Goal: Task Accomplishment & Management: Complete application form

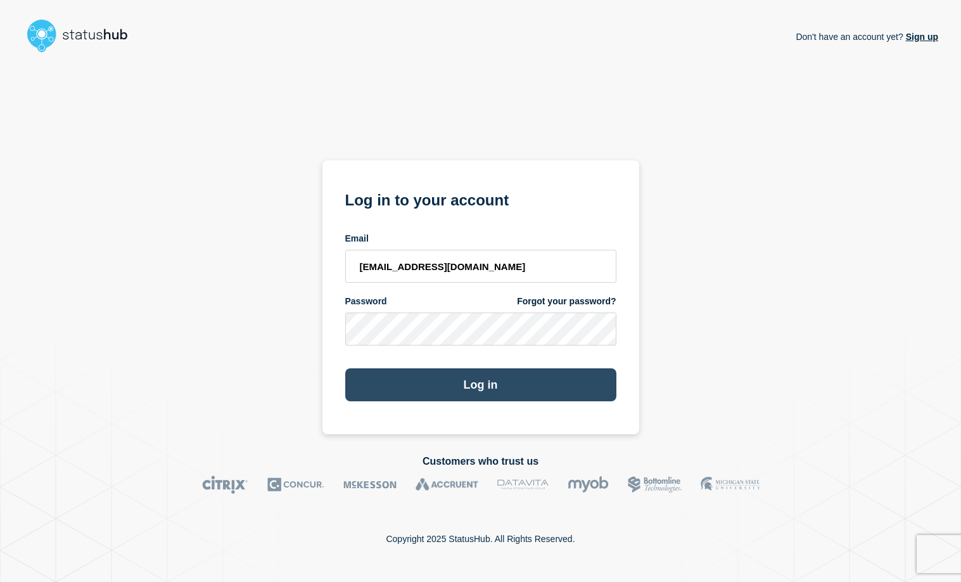
click at [520, 386] on button "Log in" at bounding box center [480, 384] width 271 height 33
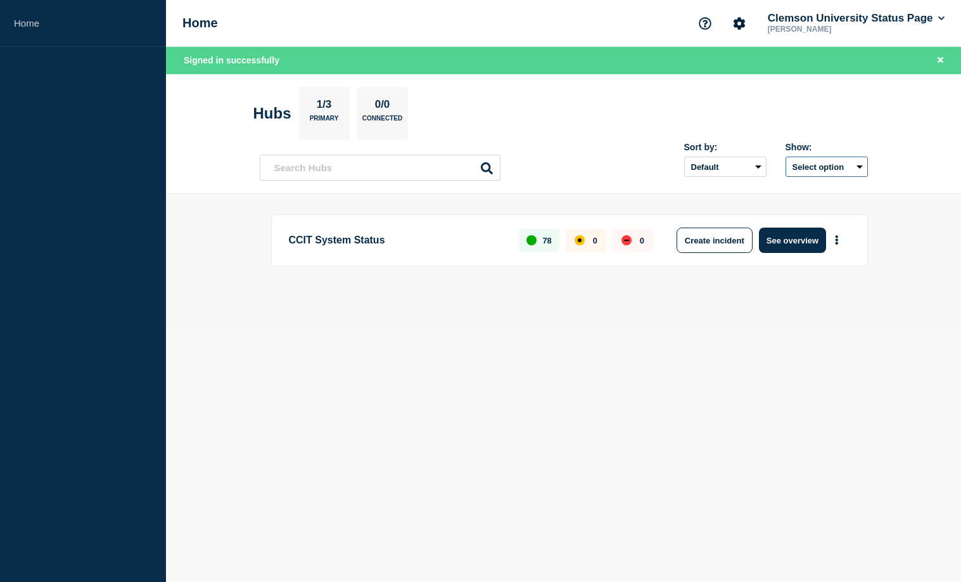
click at [854, 168] on button "Select option" at bounding box center [827, 166] width 82 height 20
click at [891, 147] on header "Hubs 1/3 Primary 0/0 Connected Sort by: Default Last added Last updated Most ac…" at bounding box center [563, 134] width 795 height 120
click at [716, 243] on button "Create incident" at bounding box center [715, 239] width 76 height 25
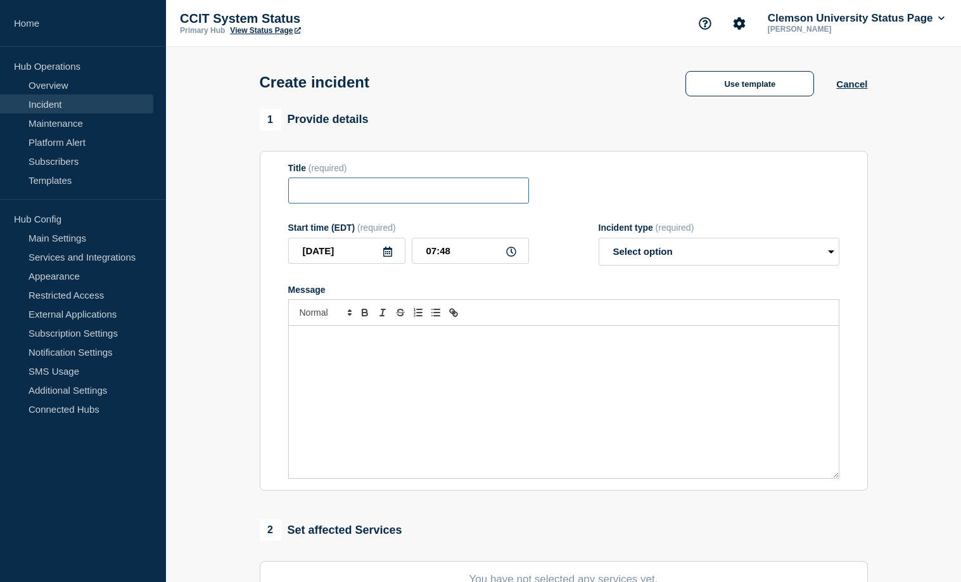
click at [333, 201] on input "Title" at bounding box center [408, 190] width 241 height 26
type input "O"
type input "Power Outage affecting several areas on campus"
click at [599, 238] on select "Select option Investigating Identified Monitoring" at bounding box center [719, 252] width 241 height 28
select select "investigating"
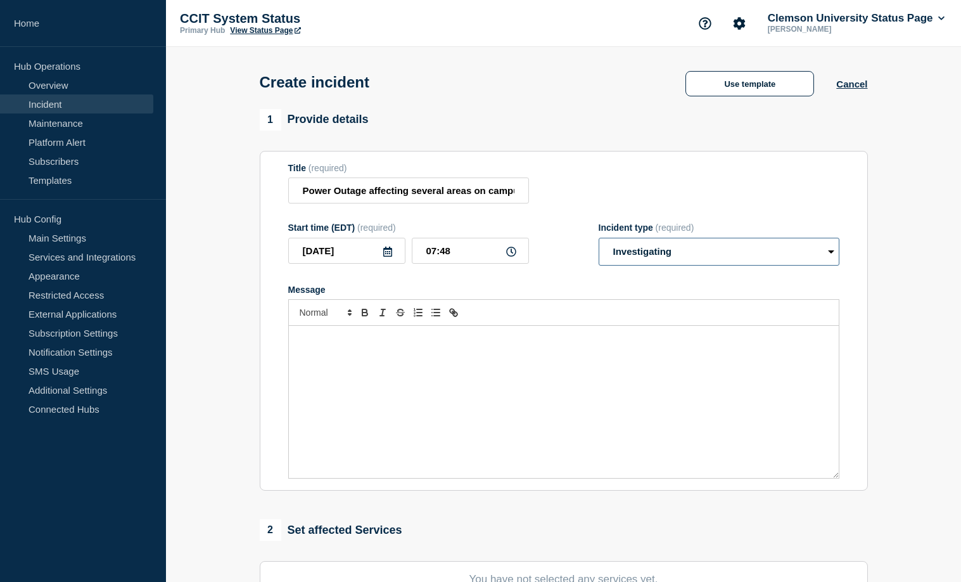
click option "Investigating" at bounding box center [0, 0] width 0 height 0
click at [393, 336] on div "Message" at bounding box center [564, 402] width 550 height 152
click at [352, 369] on div "Message" at bounding box center [564, 402] width 550 height 152
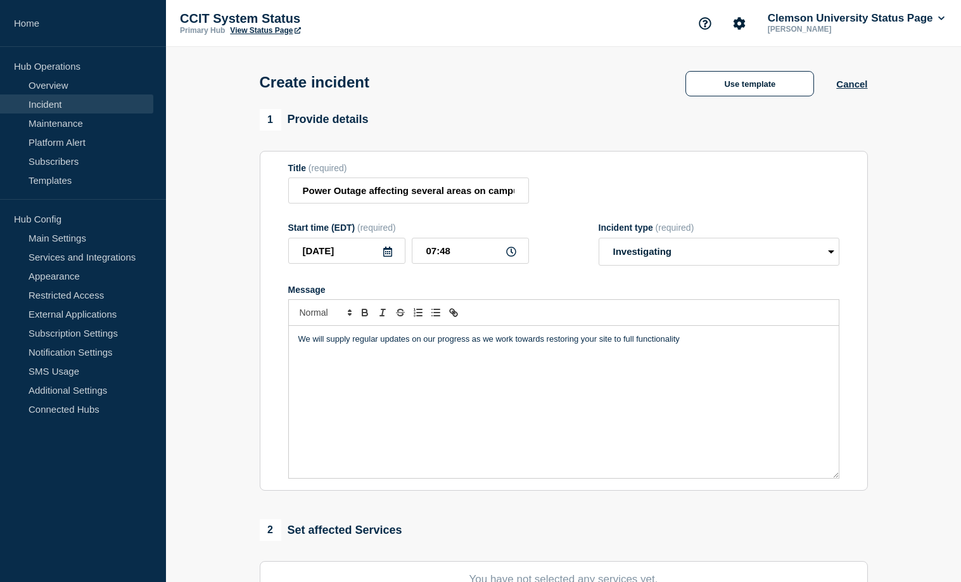
click at [301, 338] on div "We will supply regular updates on our progress as we work towards restoring you…" at bounding box center [564, 402] width 550 height 152
click at [749, 353] on div "We will supply regular updates on our progress as we work towards restoring you…" at bounding box center [564, 402] width 550 height 152
drag, startPoint x: 298, startPoint y: 343, endPoint x: 396, endPoint y: 333, distance: 98.7
click at [298, 343] on div "We will supply regular updates on our progress as we work towards restoring you…" at bounding box center [564, 402] width 550 height 152
click at [518, 345] on p "We are currently experiencing an unplanned power ou" at bounding box center [563, 338] width 531 height 11
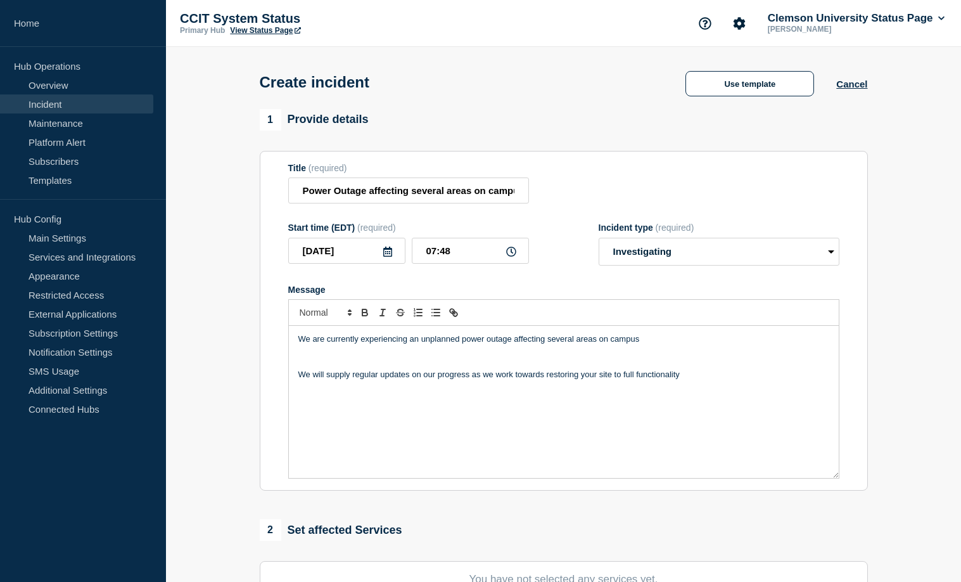
click at [648, 345] on p "We are currently experiencing an unplanned power outage affecting several areas…" at bounding box center [563, 338] width 531 height 11
click at [646, 342] on p "We are currently experiencing an unplanned power outage affecting several areas…" at bounding box center [563, 338] width 531 height 11
click at [646, 345] on p "We are currently experiencing an unplanned power outage affecting several areas…" at bounding box center [563, 338] width 531 height 11
click at [647, 343] on p "We are currently experiencing an unplanned power outage affecting several areas…" at bounding box center [563, 338] width 531 height 11
click at [758, 345] on p "We are currently experiencing an unplanned power outage affecting several areas…" at bounding box center [563, 338] width 531 height 11
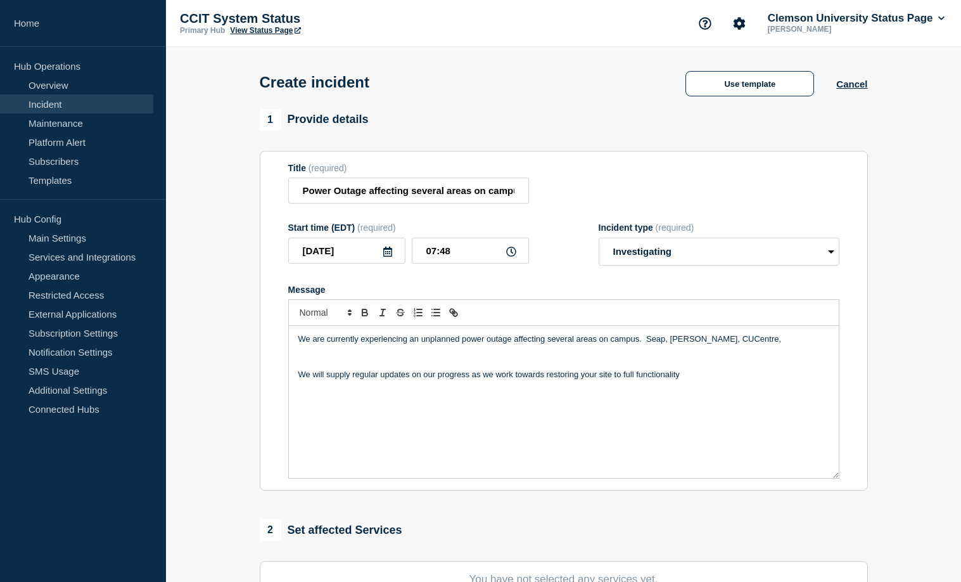
click at [584, 440] on div "We are currently experiencing an unplanned power outage affecting several areas…" at bounding box center [564, 402] width 550 height 152
click at [758, 343] on p "We are currently experiencing an unplanned power outage affecting several areas…" at bounding box center [563, 338] width 531 height 11
click at [786, 343] on p "We are currently experiencing an unplanned power outage affecting several areas…" at bounding box center [563, 338] width 531 height 11
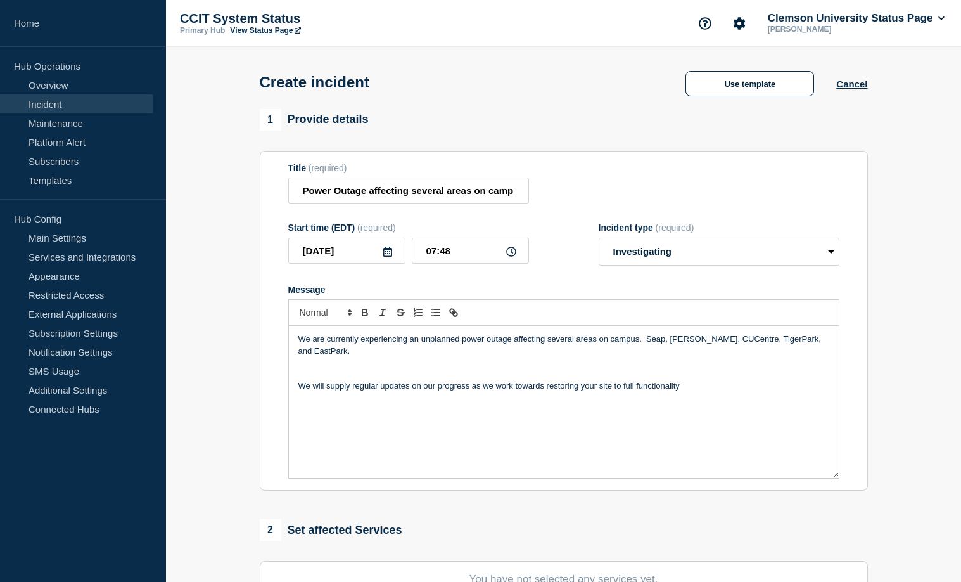
click at [355, 357] on p "We are currently experiencing an unplanned power outage affecting several areas…" at bounding box center [563, 344] width 531 height 23
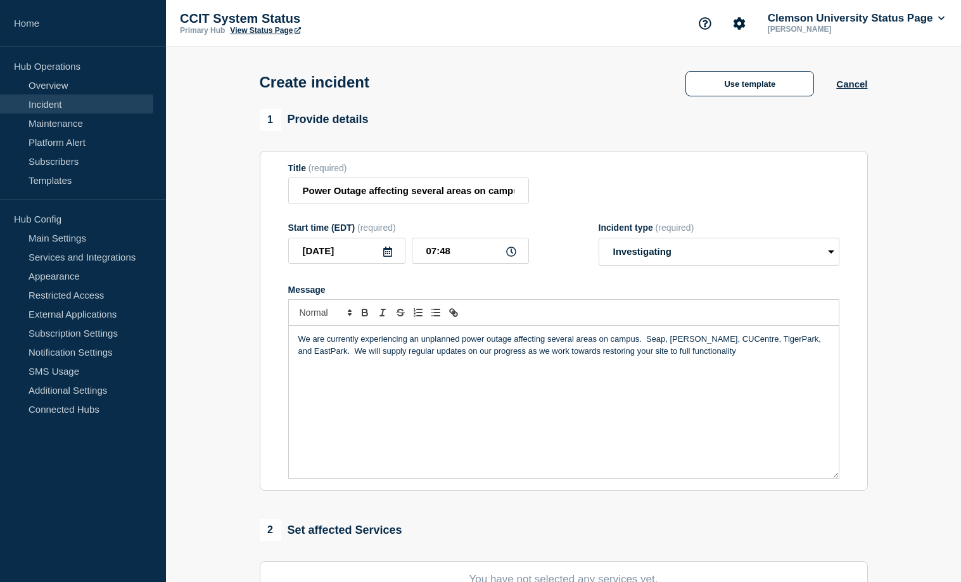
click at [586, 355] on p "We are currently experiencing an unplanned power outage affecting several areas…" at bounding box center [563, 344] width 531 height 23
click at [644, 341] on p "We are currently experiencing an unplanned power outage affecting several areas…" at bounding box center [563, 344] width 531 height 23
click at [333, 353] on p "We are currently experiencing an unplanned power outage affecting several areas…" at bounding box center [563, 344] width 531 height 23
click at [453, 357] on p "We are currently experiencing an unplanned power outage affecting several areas…" at bounding box center [563, 344] width 531 height 23
click at [450, 357] on p "We are currently experiencing an unplanned power outage affecting several areas…" at bounding box center [563, 344] width 531 height 23
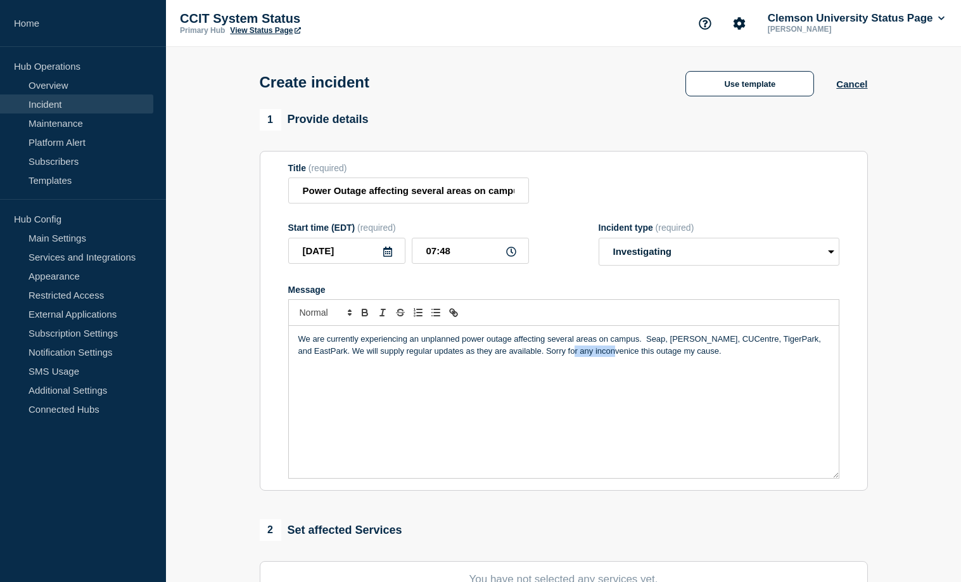
drag, startPoint x: 626, startPoint y: 359, endPoint x: 581, endPoint y: 363, distance: 45.1
click at [581, 363] on div "We are currently experiencing an unplanned power outage affecting several areas…" at bounding box center [564, 402] width 550 height 152
click at [594, 363] on div "We are currently experiencing an unplanned power outage affecting several areas…" at bounding box center [564, 402] width 550 height 152
drag, startPoint x: 621, startPoint y: 357, endPoint x: 580, endPoint y: 359, distance: 41.2
click at [580, 357] on p "We are currently experiencing an unplanned power outage affecting several areas…" at bounding box center [563, 344] width 531 height 23
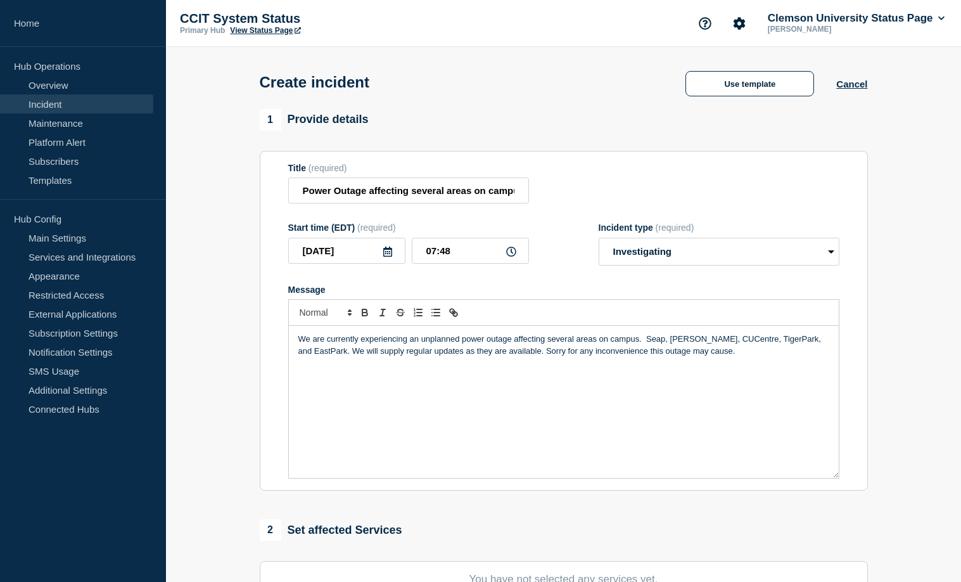
click at [645, 344] on p "We are currently experiencing an unplanned power outage affecting several areas…" at bounding box center [563, 344] width 531 height 23
click at [512, 255] on icon at bounding box center [511, 251] width 10 height 10
click at [463, 257] on input "07:48" at bounding box center [470, 251] width 117 height 26
type input "07:42"
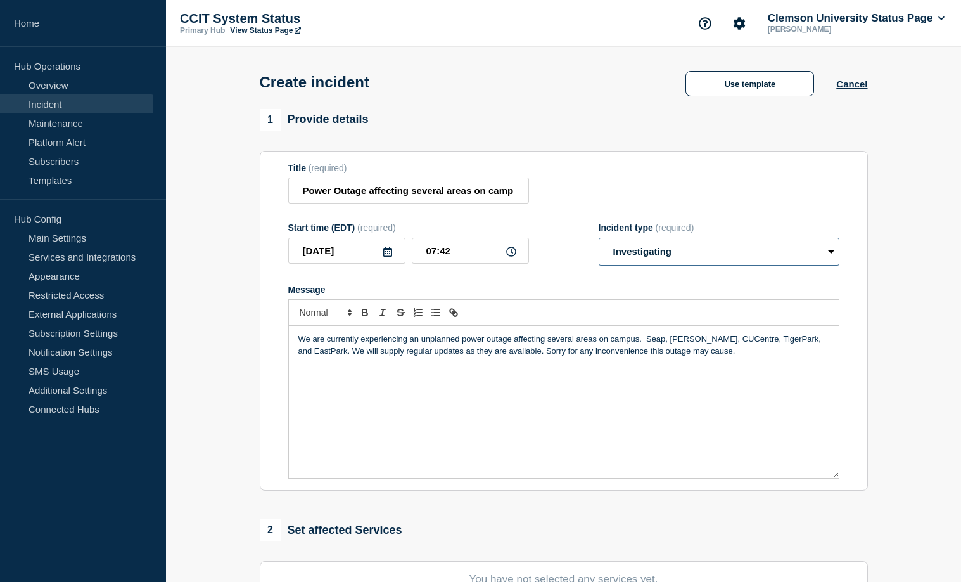
click at [599, 238] on select "Select option Investigating Identified Monitoring" at bounding box center [719, 252] width 241 height 28
click at [725, 435] on div "We are currently experiencing an unplanned power outage affecting several areas…" at bounding box center [564, 402] width 550 height 152
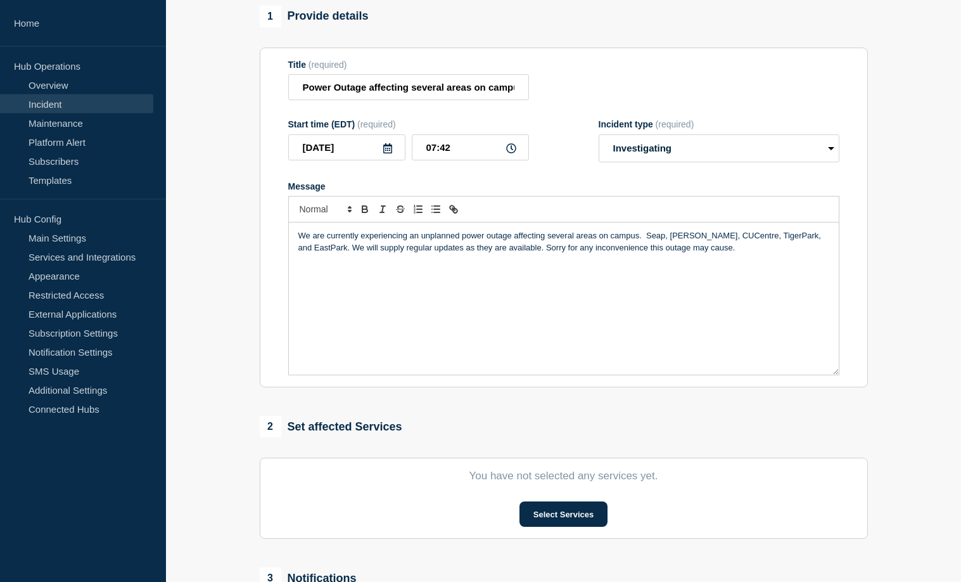
scroll to position [129, 0]
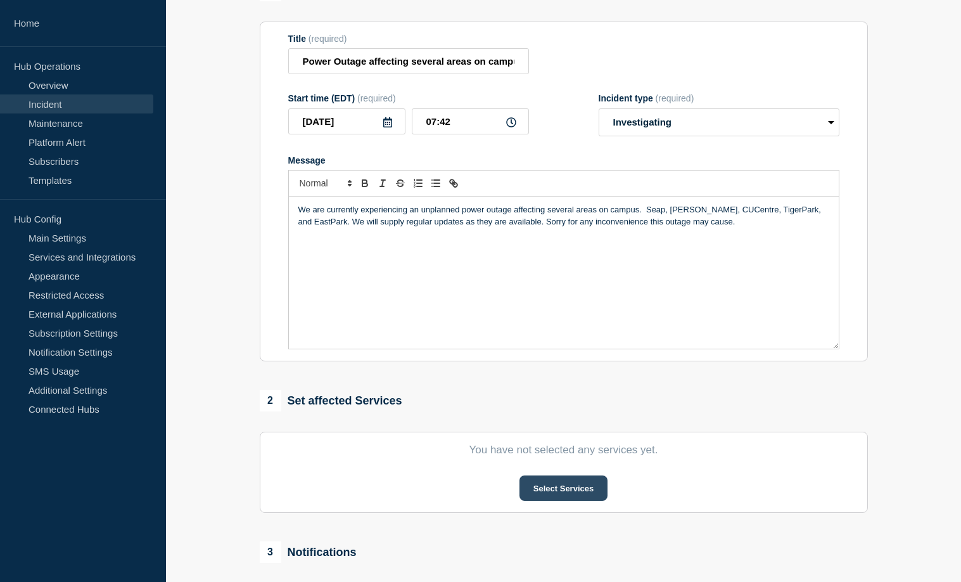
click at [578, 490] on button "Select Services" at bounding box center [564, 487] width 88 height 25
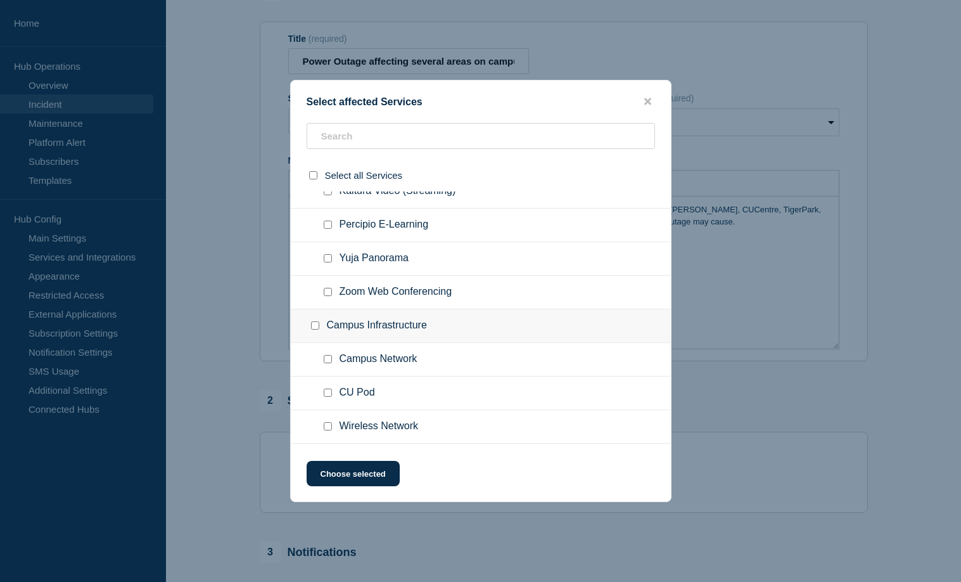
scroll to position [388, 0]
click at [319, 360] on ul "Campus Network" at bounding box center [481, 358] width 380 height 34
click at [333, 358] on div at bounding box center [330, 358] width 18 height 13
click at [317, 328] on input "Campus Infrastructure checkbox" at bounding box center [315, 324] width 8 height 8
checkbox input "true"
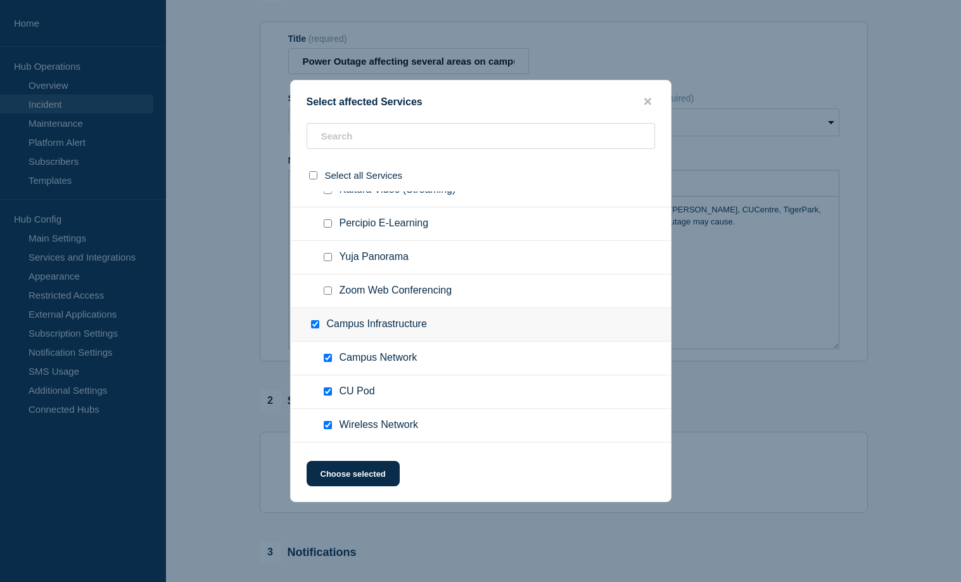
checkbox input "true"
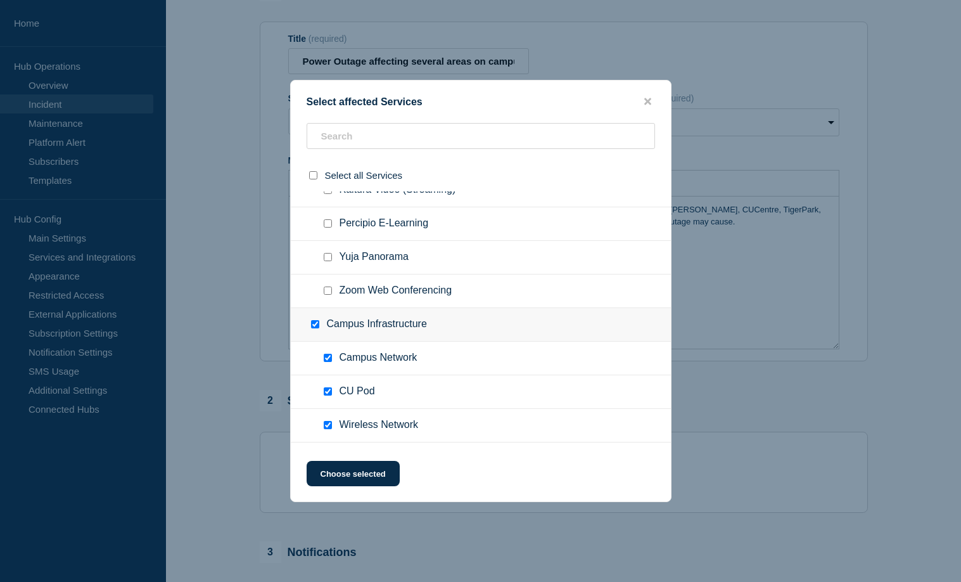
checkbox input "true"
click at [328, 429] on input "Wireless Network checkbox" at bounding box center [328, 425] width 8 height 8
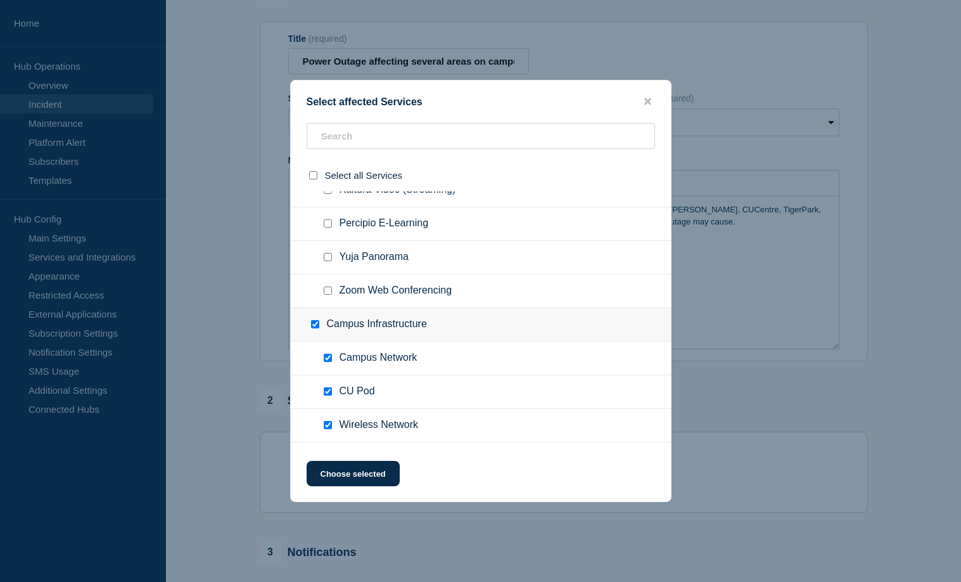
checkbox input "false"
click at [332, 395] on input "CU Pod checkbox" at bounding box center [328, 391] width 8 height 8
checkbox input "false"
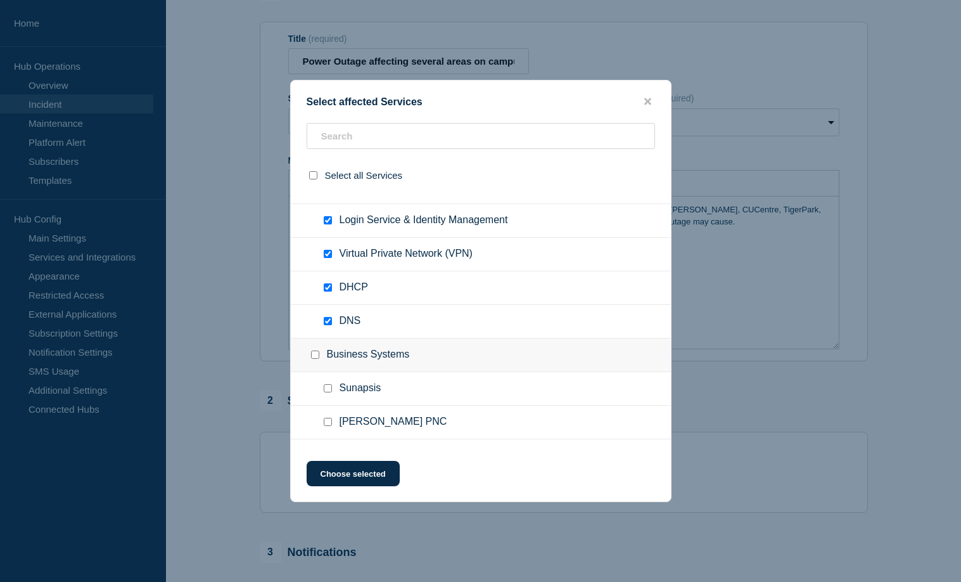
scroll to position [711, 0]
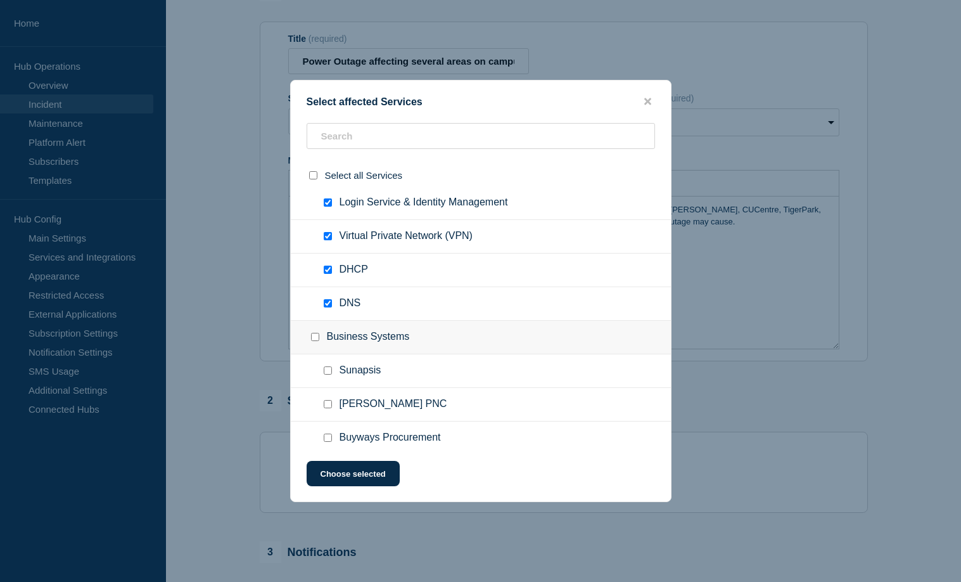
click at [335, 303] on div at bounding box center [330, 303] width 18 height 13
click at [328, 302] on input "DNS checkbox" at bounding box center [328, 303] width 8 height 8
checkbox input "false"
click at [324, 264] on ul "DHCP" at bounding box center [481, 270] width 380 height 34
click at [335, 229] on ul "Virtual Private Network (VPN)" at bounding box center [481, 237] width 380 height 34
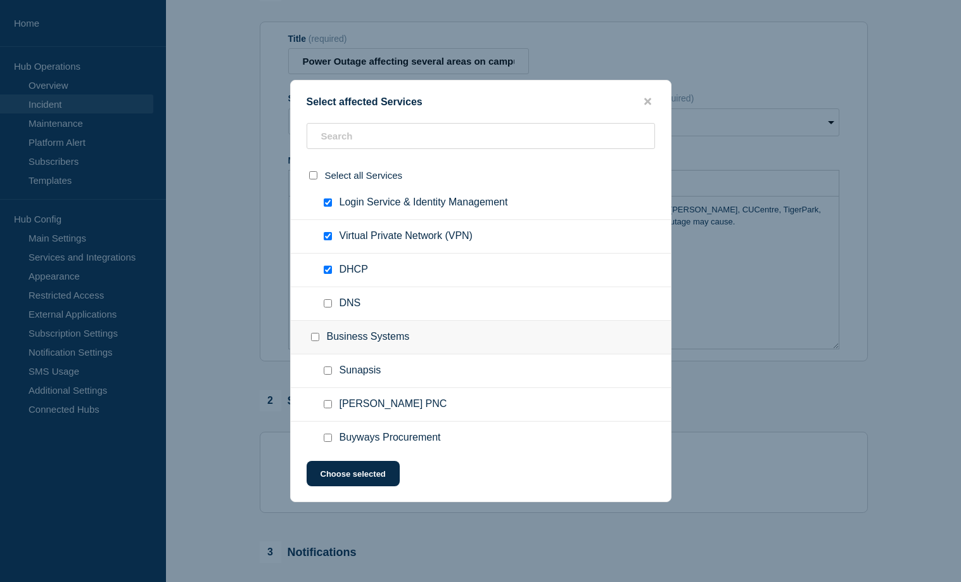
click at [331, 235] on input "Virtual Private Network (VPN) checkbox" at bounding box center [328, 236] width 8 height 8
checkbox input "false"
click at [333, 206] on div at bounding box center [330, 202] width 18 height 13
click at [329, 205] on input "Login Service & Identity Management checkbox" at bounding box center [328, 202] width 8 height 8
checkbox input "false"
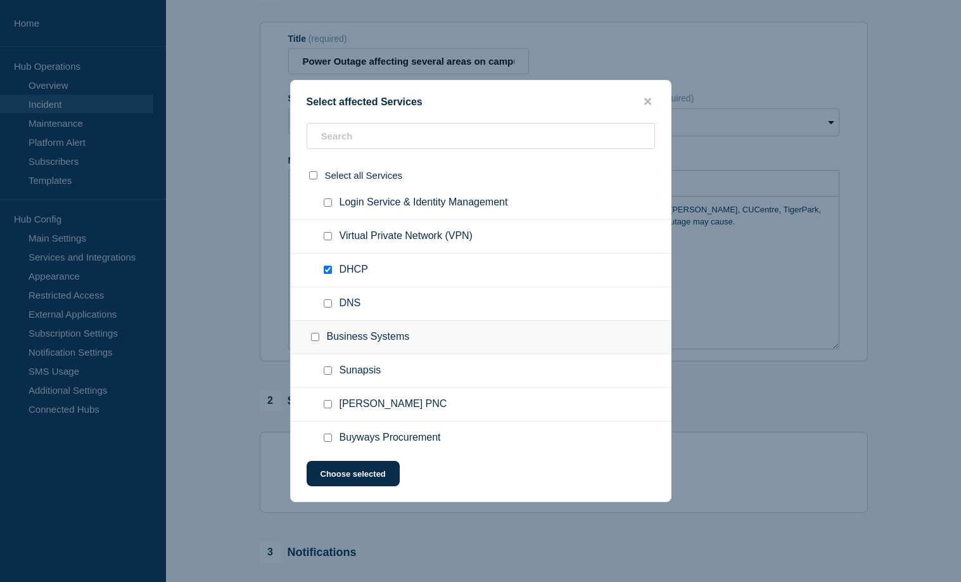
click at [330, 269] on input "DHCP checkbox" at bounding box center [328, 269] width 8 height 8
checkbox input "false"
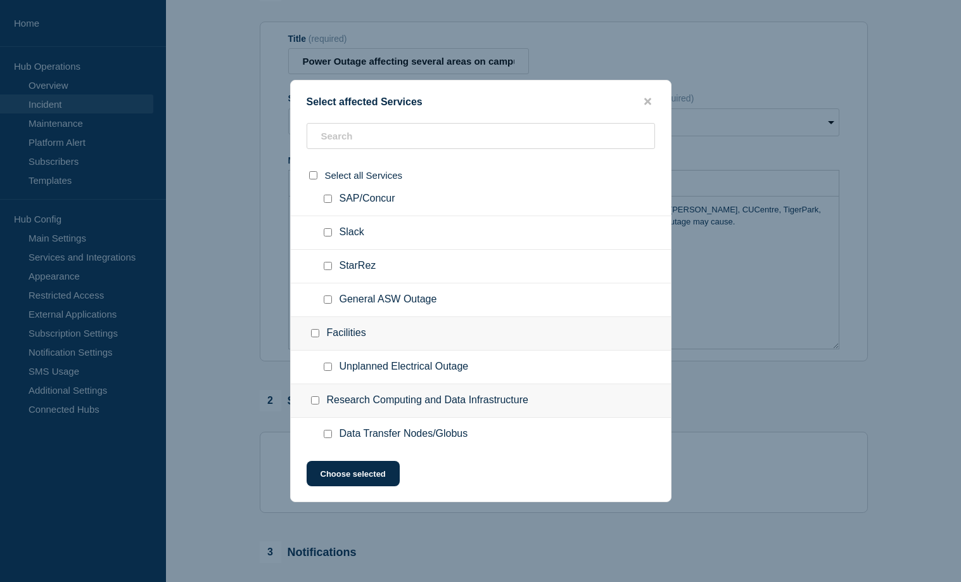
scroll to position [2456, 0]
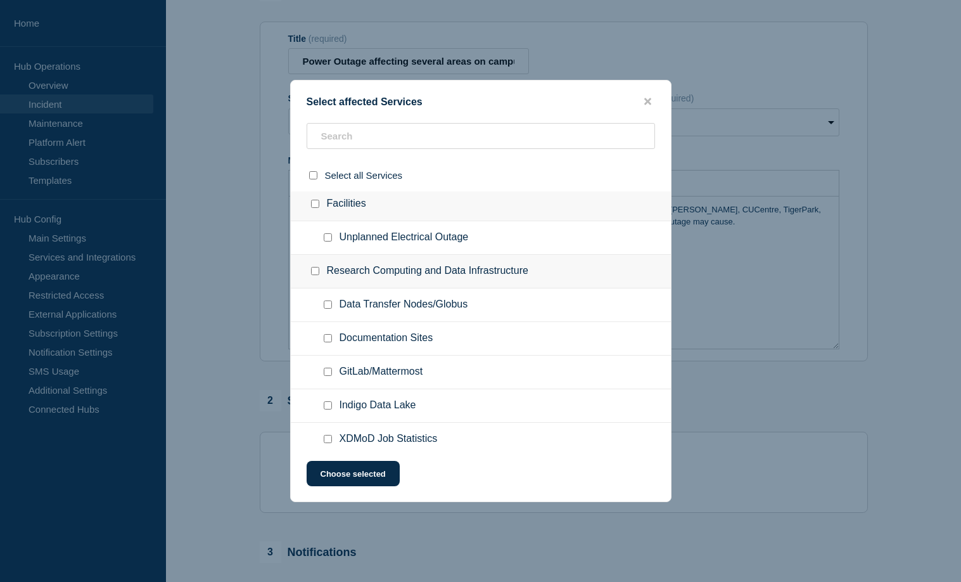
click at [333, 238] on div at bounding box center [330, 237] width 18 height 13
click at [329, 241] on input "Unplanned Electrical Outage checkbox" at bounding box center [328, 237] width 8 height 8
checkbox input "true"
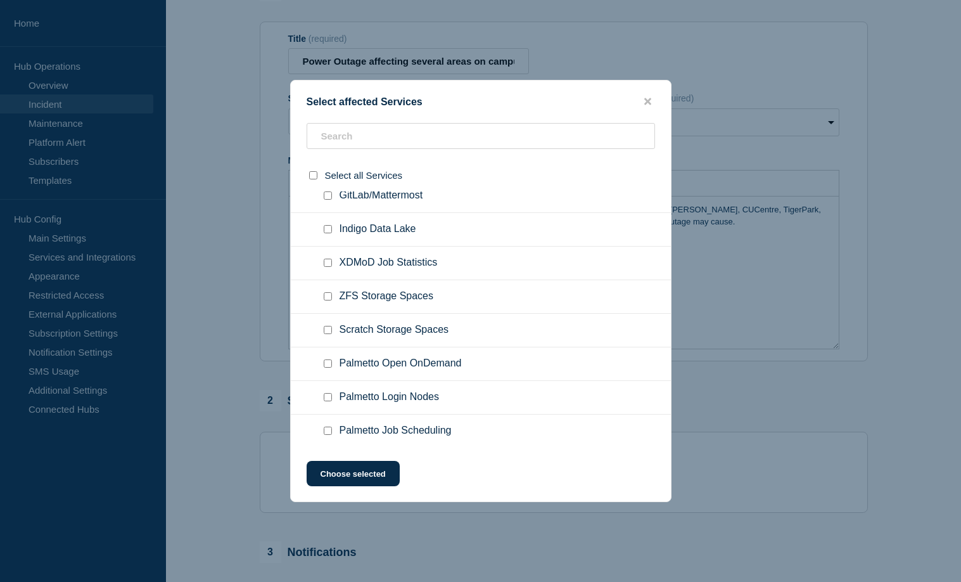
scroll to position [2635, 0]
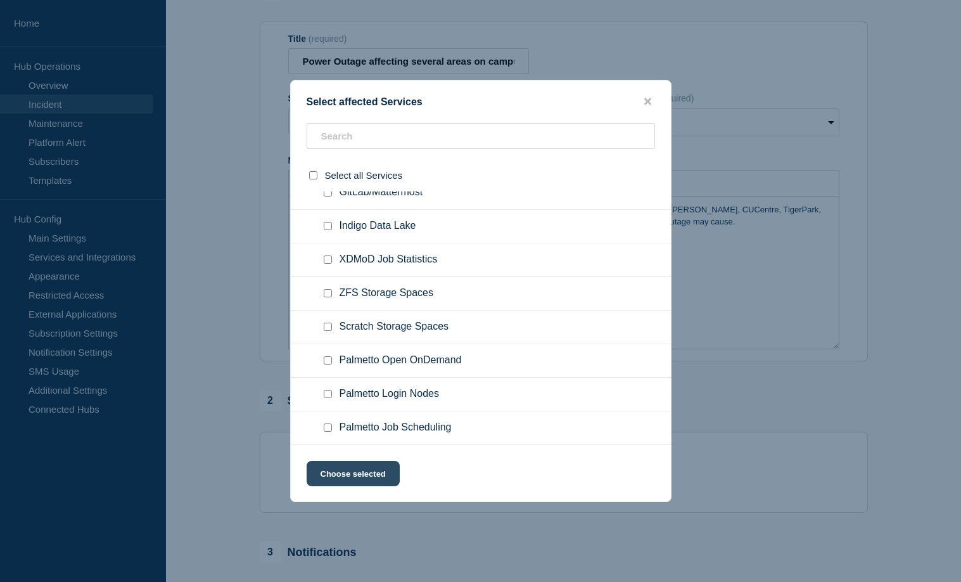
click at [386, 478] on button "Choose selected" at bounding box center [353, 473] width 93 height 25
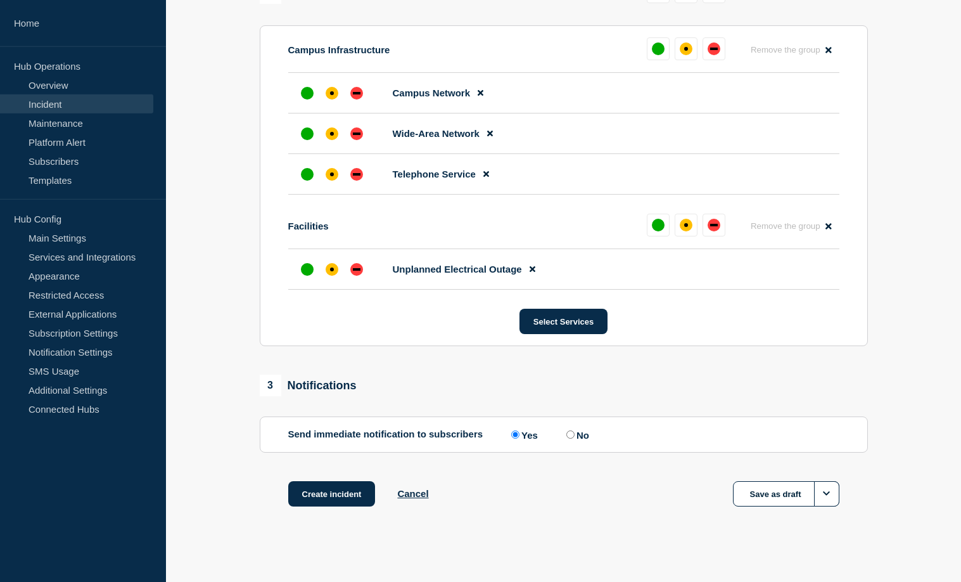
scroll to position [556, 0]
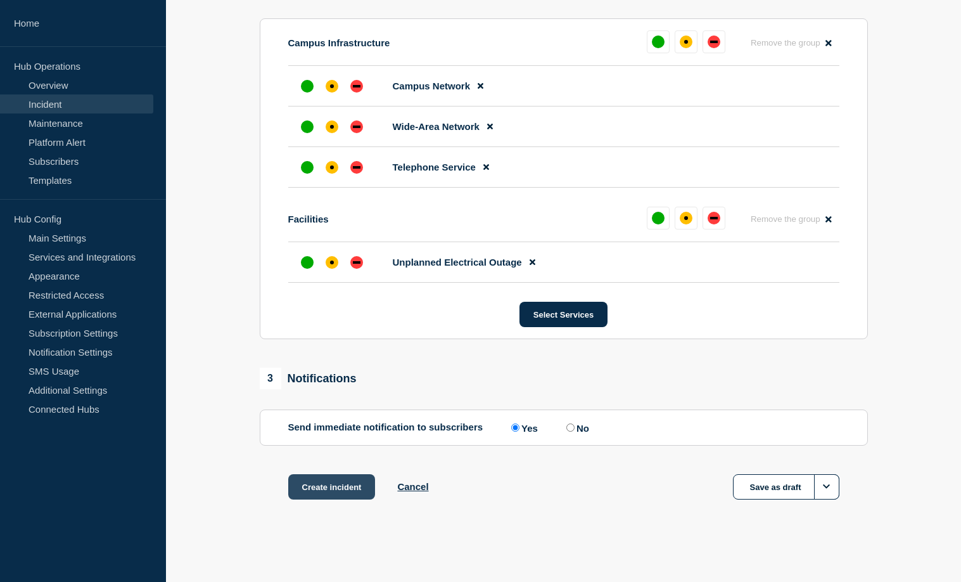
click at [336, 486] on button "Create incident" at bounding box center [331, 486] width 87 height 25
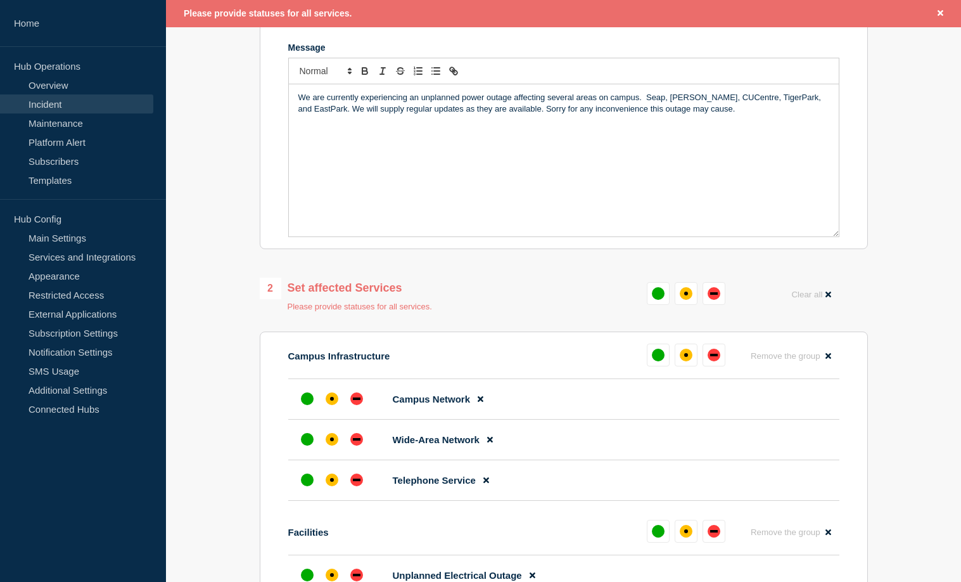
scroll to position [204, 0]
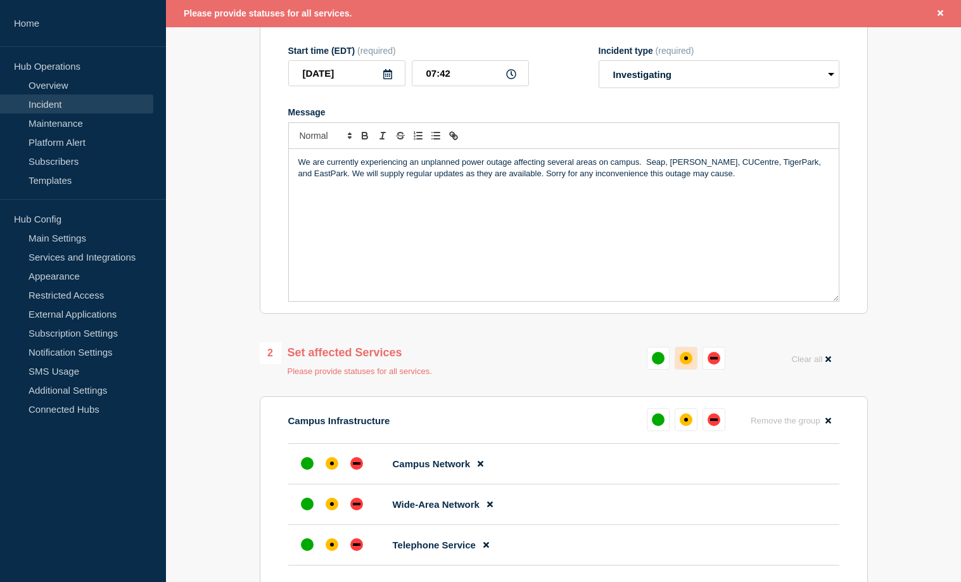
click at [689, 364] on div "affected" at bounding box center [686, 358] width 13 height 13
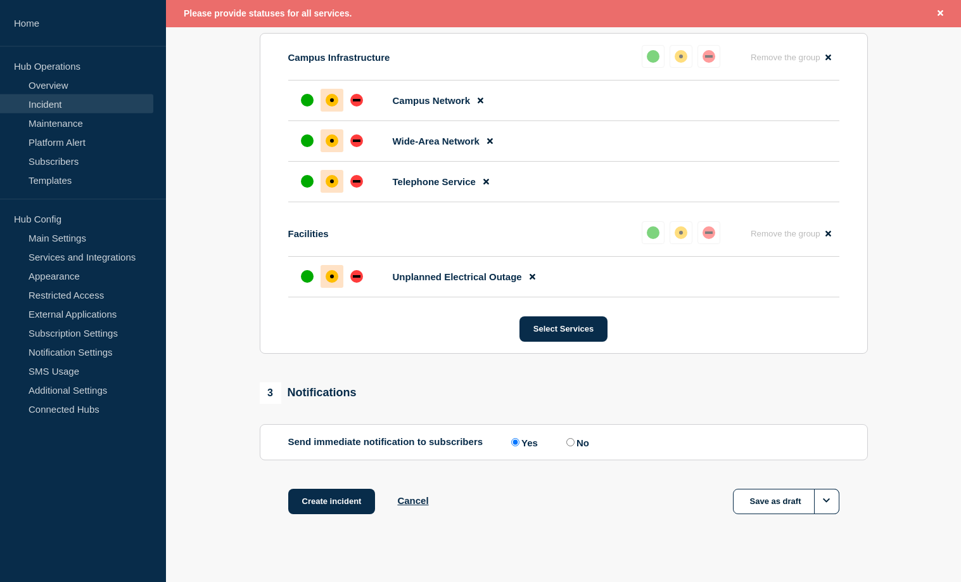
scroll to position [583, 0]
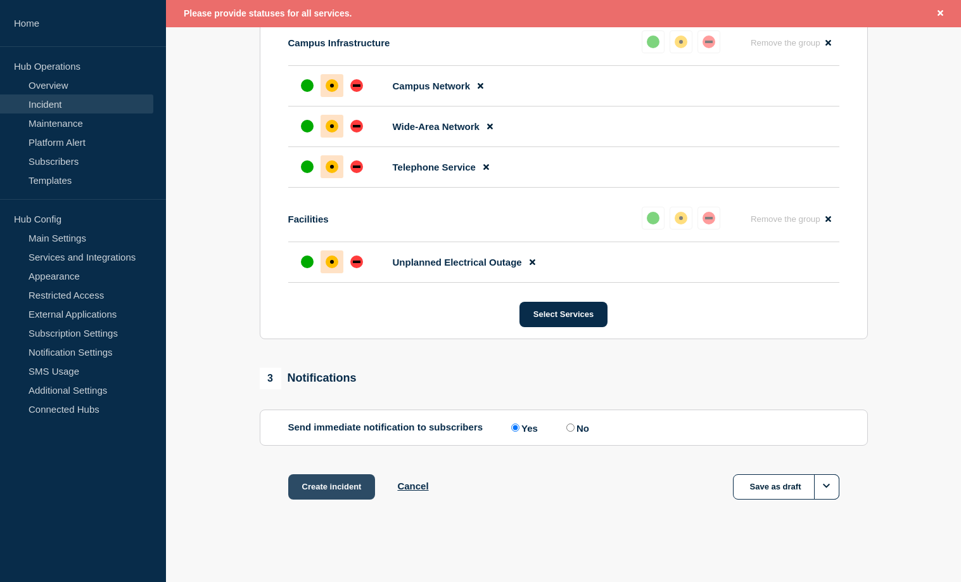
click at [333, 484] on button "Create incident" at bounding box center [331, 486] width 87 height 25
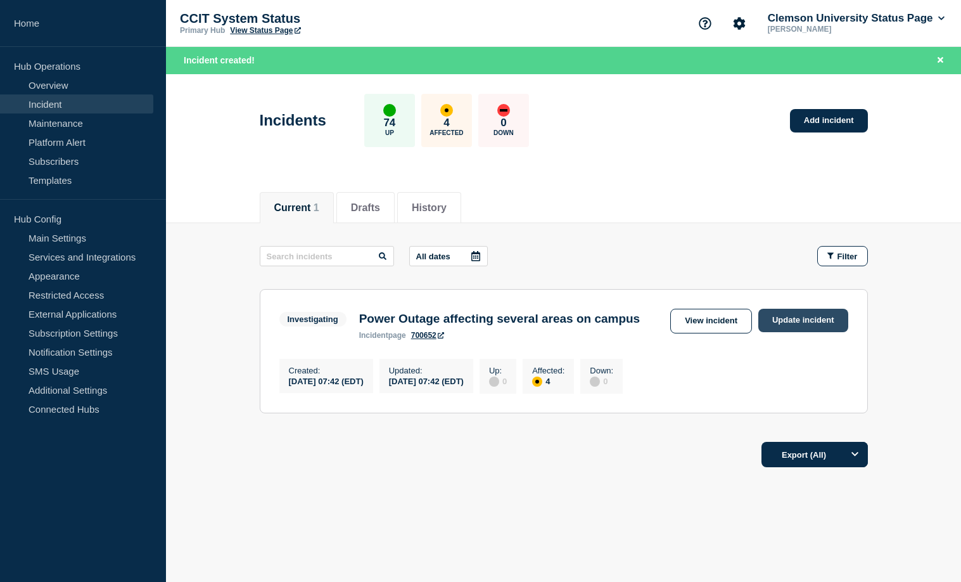
click at [808, 321] on link "Update incident" at bounding box center [803, 320] width 90 height 23
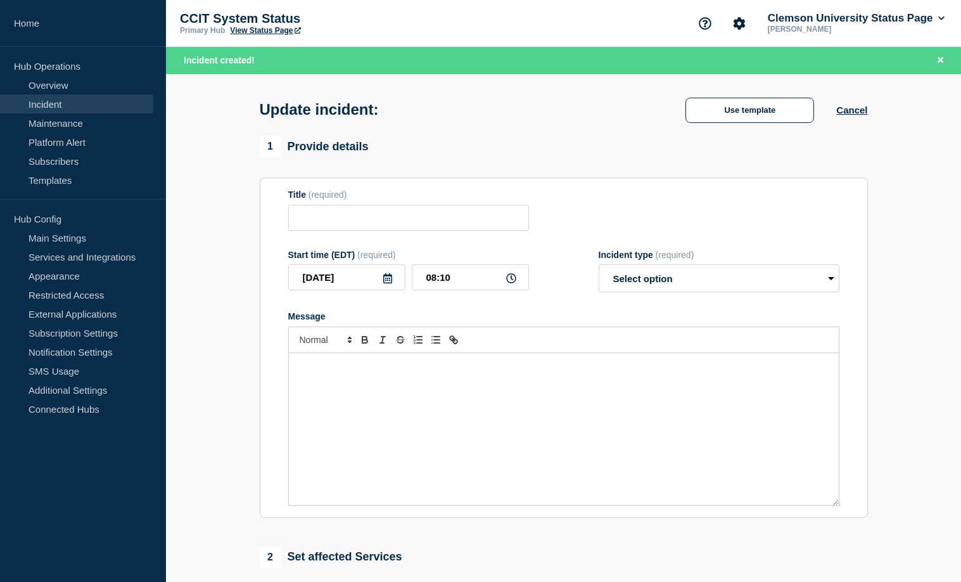
type input "Power Outage affecting several areas on campus"
